Goal: Task Accomplishment & Management: Manage account settings

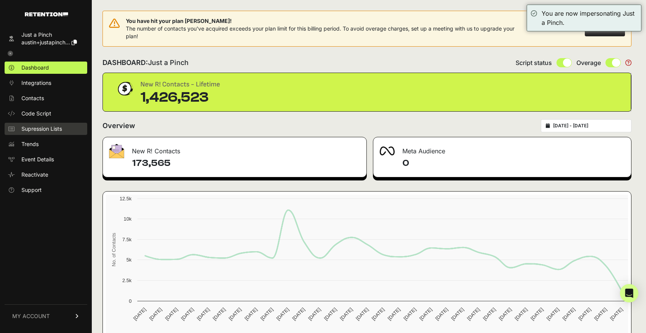
click at [41, 127] on span "Supression Lists" at bounding box center [41, 129] width 41 height 8
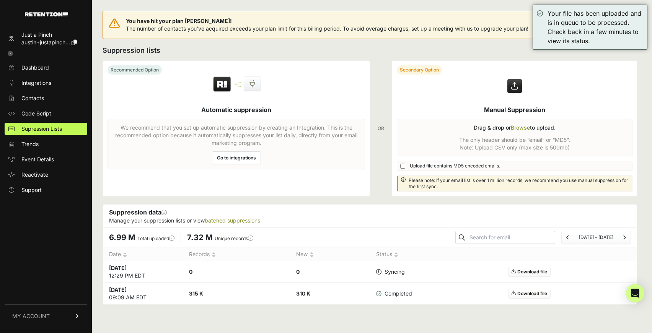
click at [423, 46] on h2 "Suppression lists" at bounding box center [370, 50] width 535 height 11
click at [39, 65] on span "Dashboard" at bounding box center [35, 68] width 28 height 8
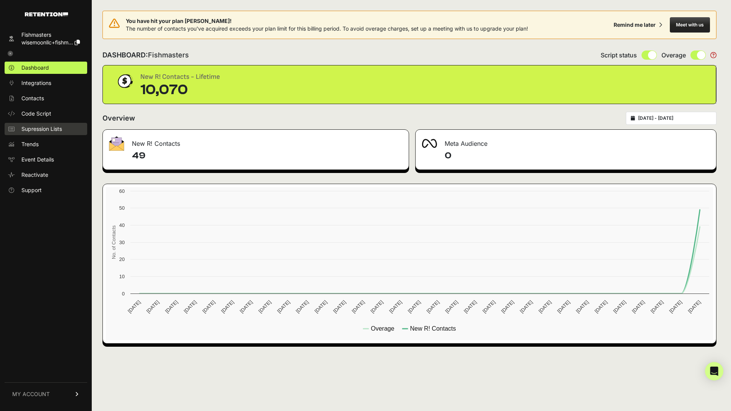
click at [49, 127] on span "Supression Lists" at bounding box center [41, 129] width 41 height 8
